Goal: Task Accomplishment & Management: Manage account settings

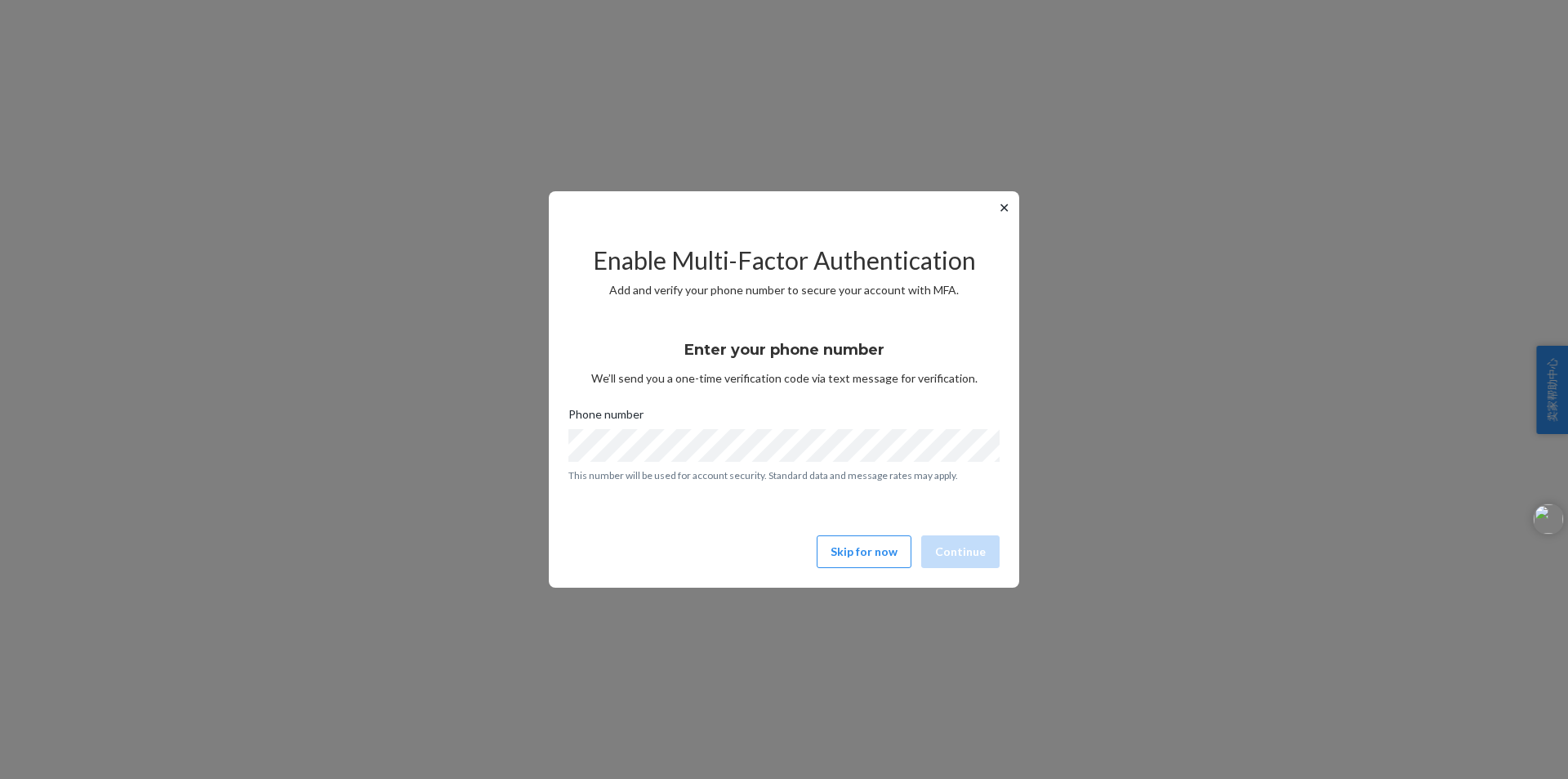
click at [998, 202] on button "✕" at bounding box center [1004, 207] width 17 height 19
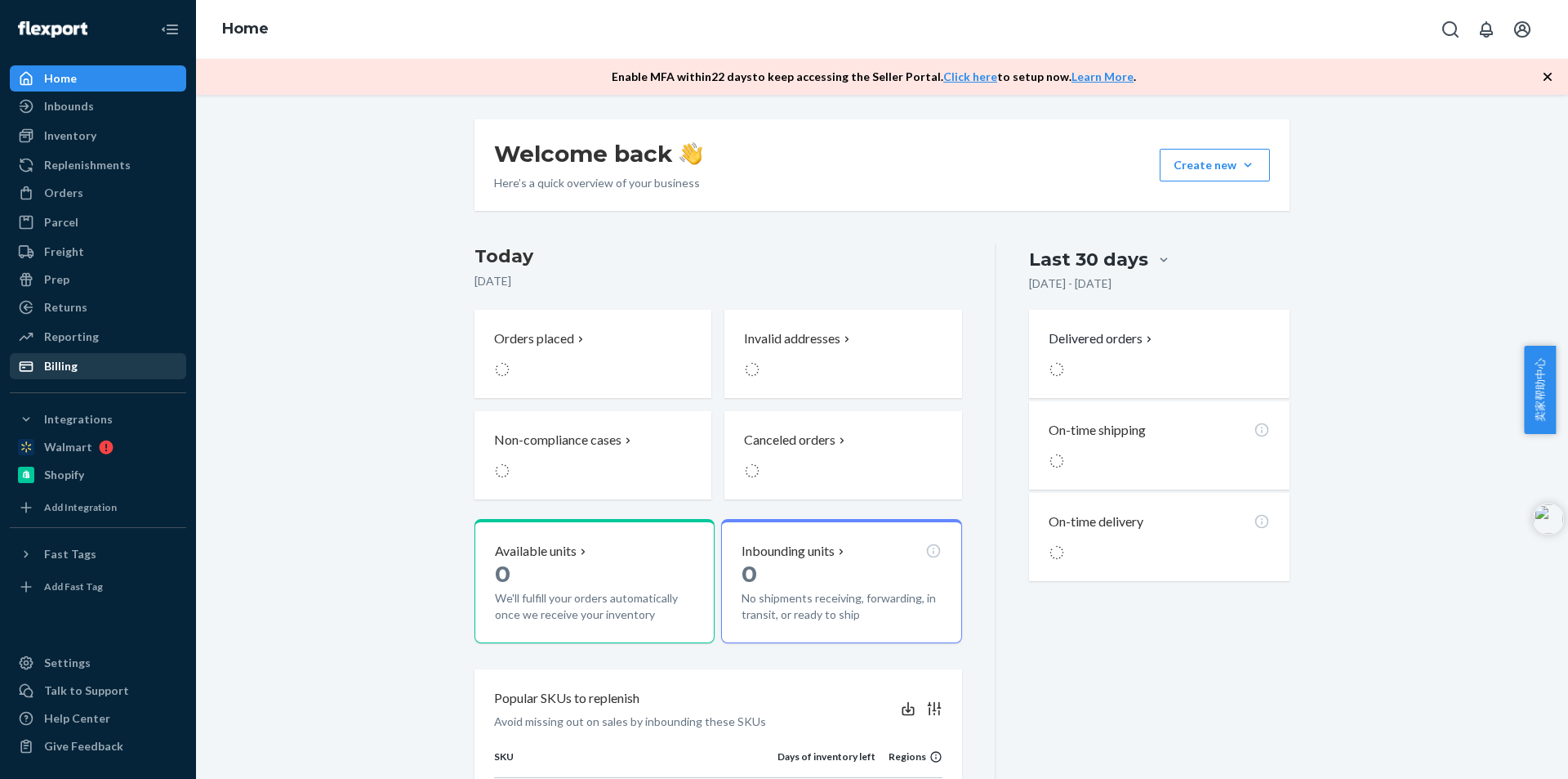
click at [61, 358] on div "Billing" at bounding box center [61, 366] width 34 height 16
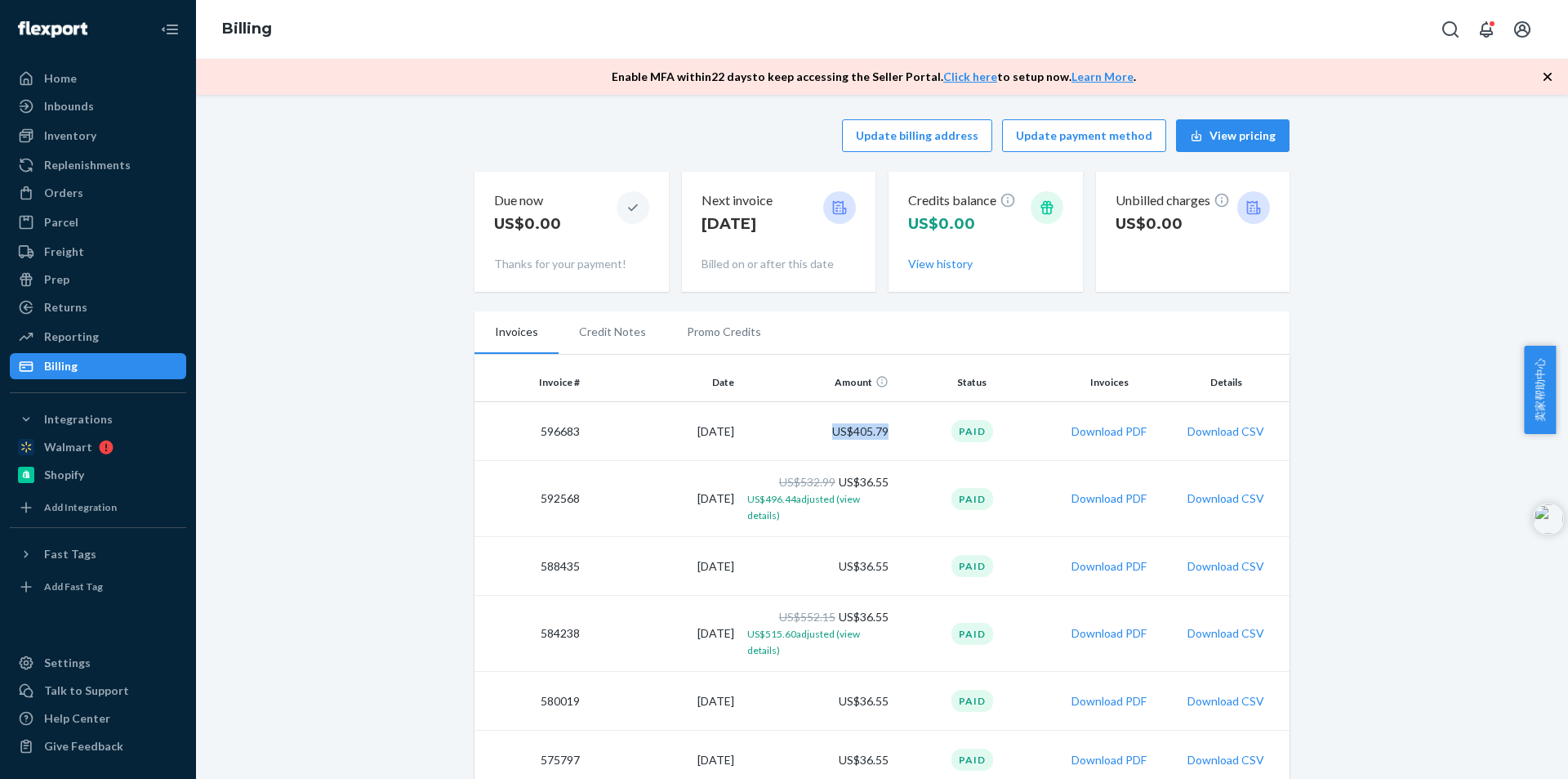
drag, startPoint x: 873, startPoint y: 433, endPoint x: 884, endPoint y: 433, distance: 11.0
click at [884, 433] on td "US$405.79" at bounding box center [817, 432] width 154 height 59
click at [885, 433] on td "US$405.79" at bounding box center [817, 432] width 154 height 59
click at [1097, 432] on button "Download PDF" at bounding box center [1109, 431] width 75 height 16
click at [46, 113] on div "Inbounds" at bounding box center [68, 105] width 50 height 16
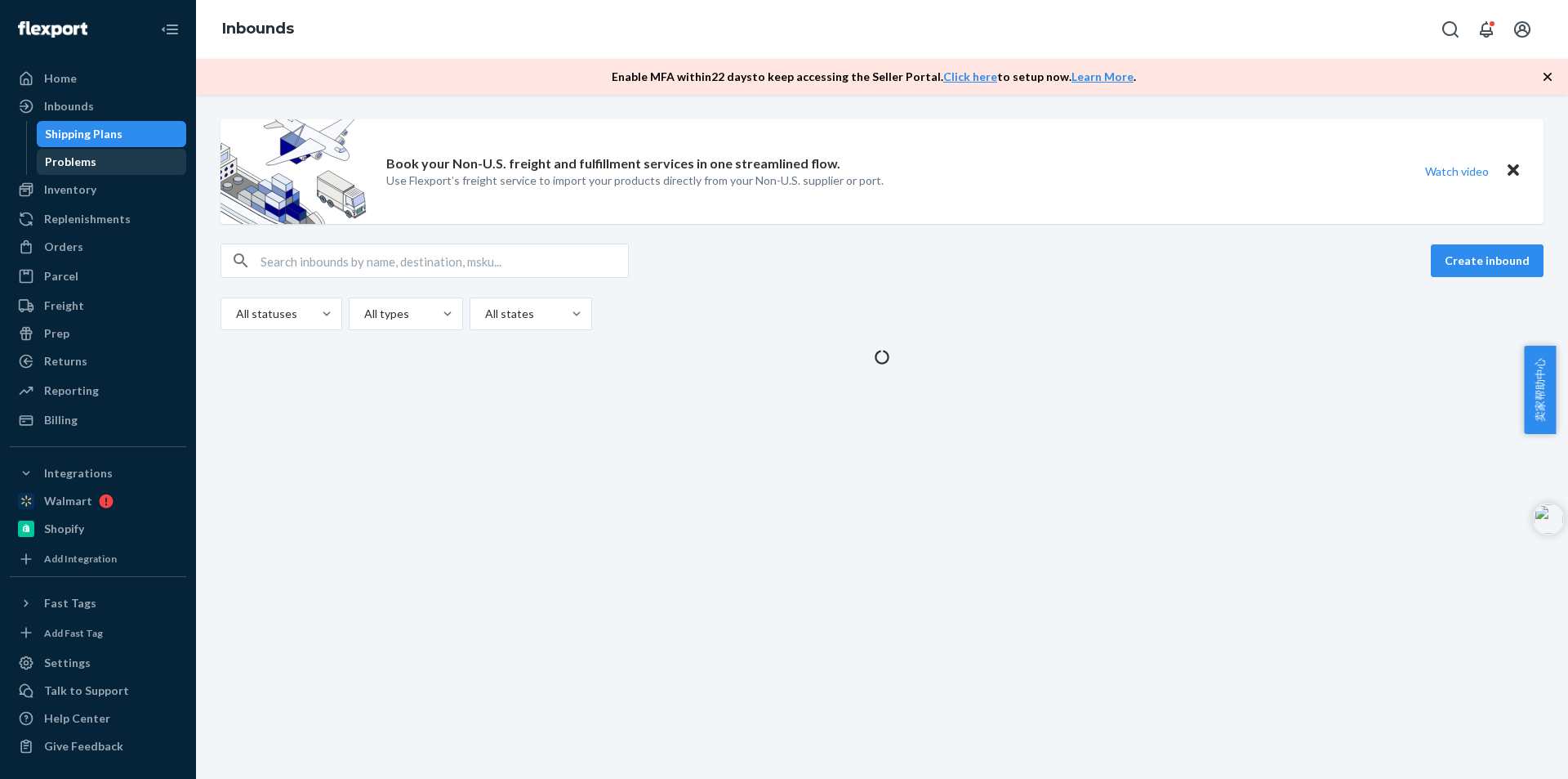
click at [56, 162] on div "Problems" at bounding box center [70, 161] width 51 height 16
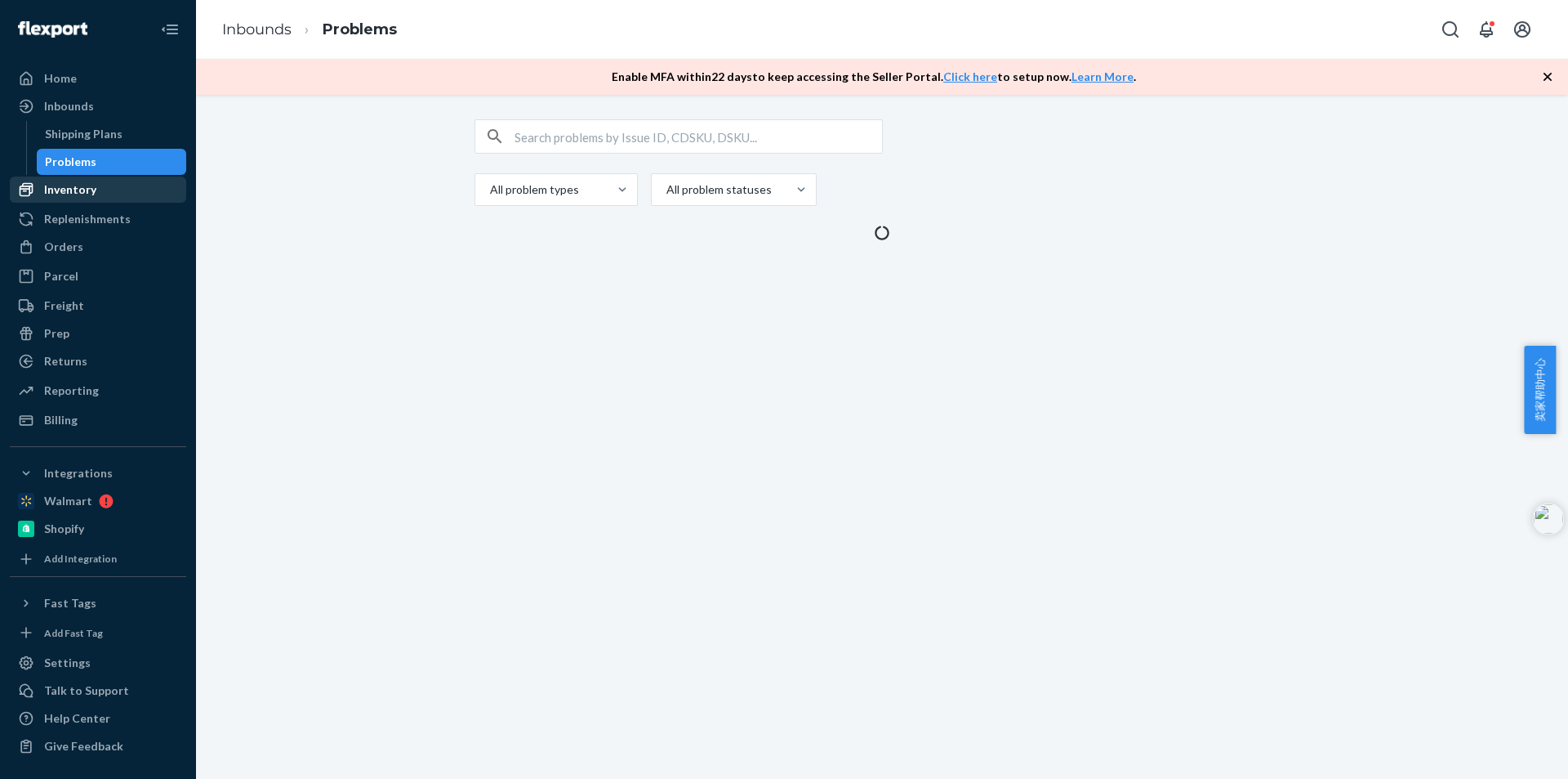
click at [56, 187] on div "Inventory" at bounding box center [70, 189] width 52 height 16
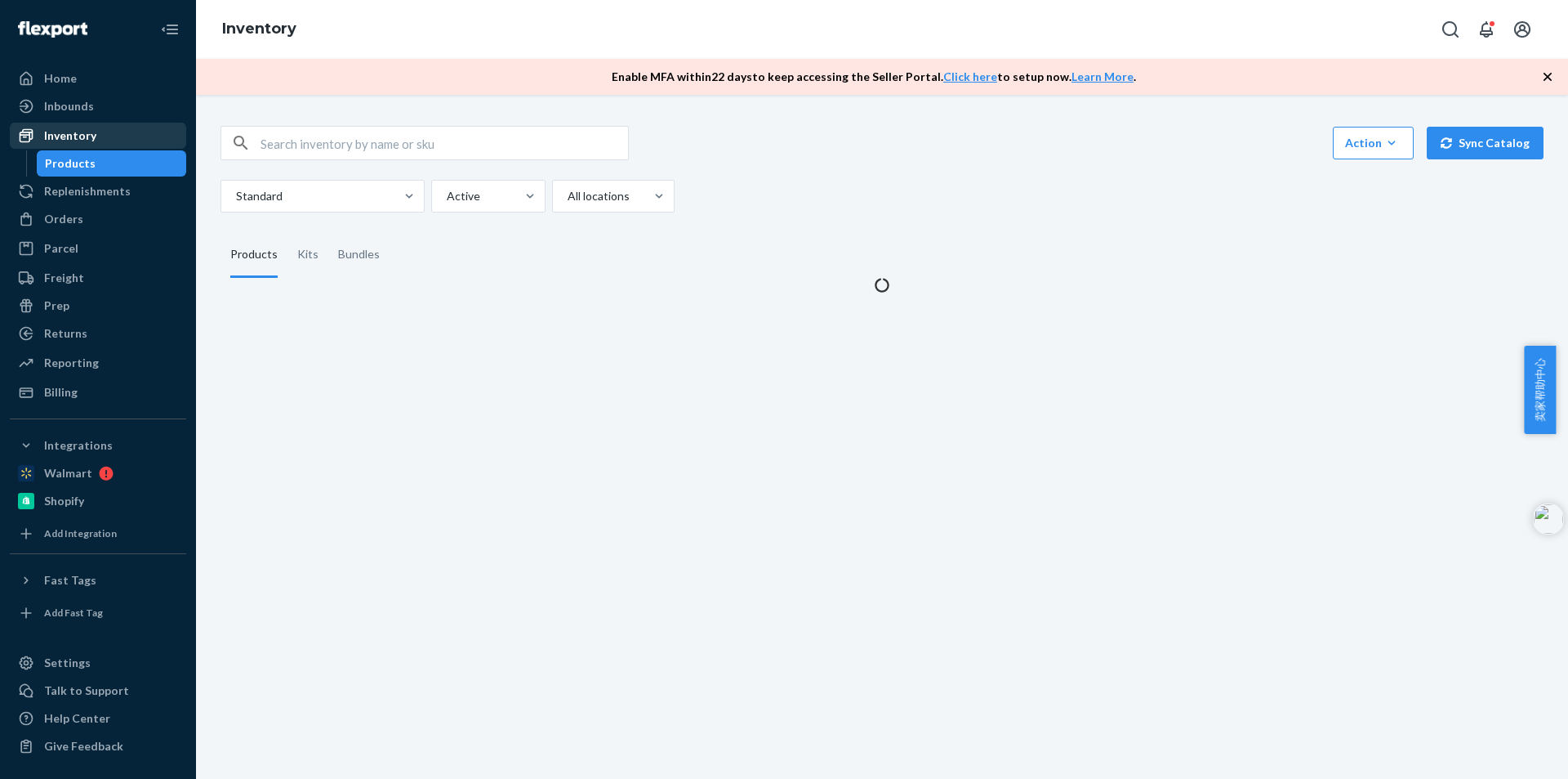
click at [84, 134] on div "Inventory" at bounding box center [70, 135] width 52 height 16
click at [75, 133] on div "Inventory" at bounding box center [70, 135] width 52 height 16
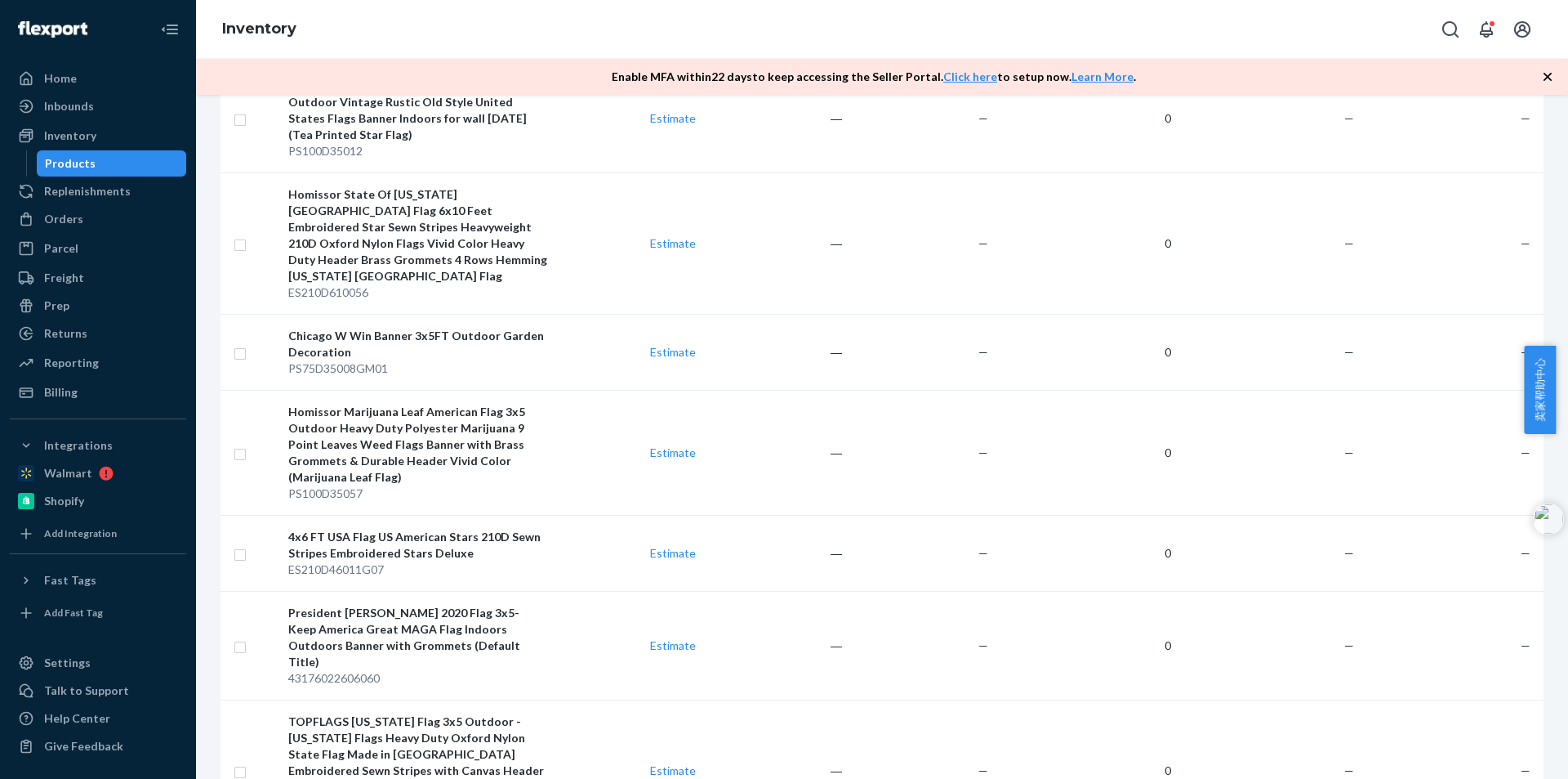
scroll to position [980, 0]
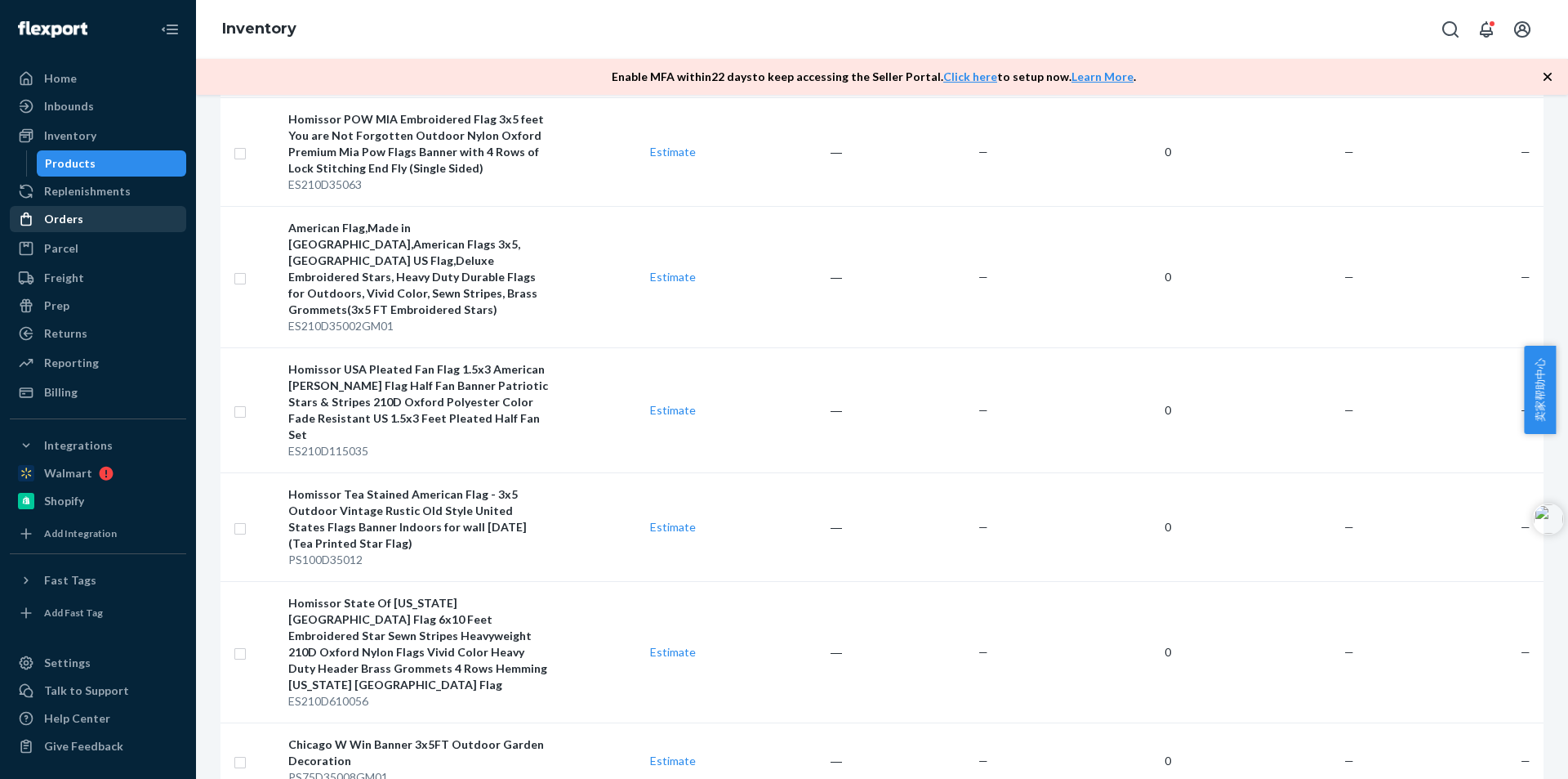
click at [56, 221] on div "Orders" at bounding box center [63, 218] width 40 height 16
